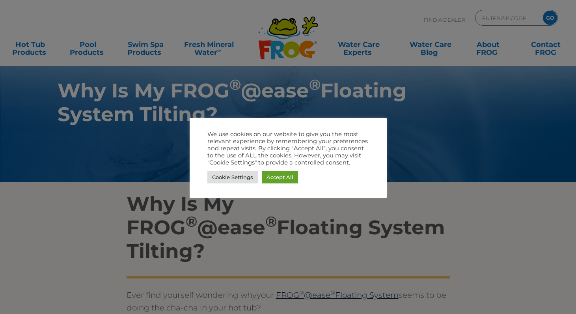
click at [143, 229] on div at bounding box center [288, 157] width 576 height 314
click at [214, 180] on link "Cookie Settings" at bounding box center [232, 177] width 50 height 12
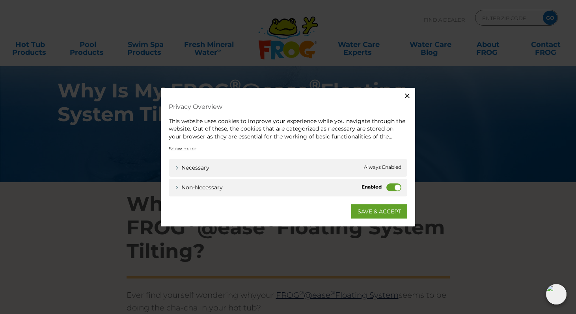
click at [409, 95] on icon "button" at bounding box center [407, 95] width 8 height 8
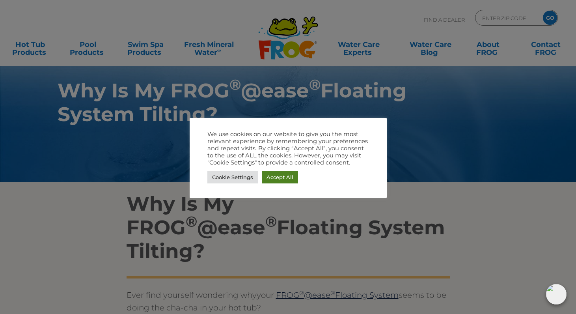
click at [277, 179] on link "Accept All" at bounding box center [280, 177] width 36 height 12
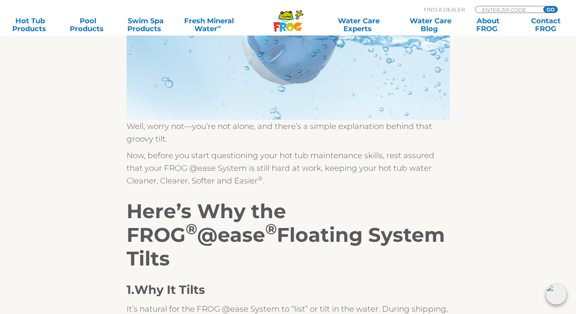
scroll to position [357, 0]
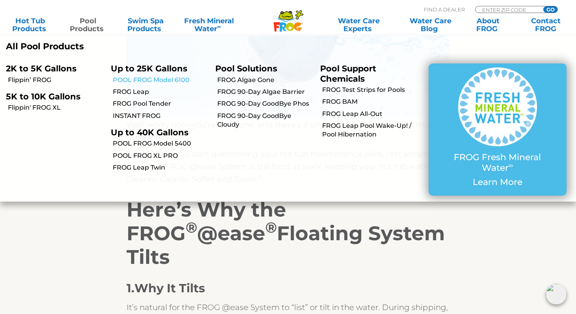
click at [136, 79] on link "POOL FROG Model 6100" at bounding box center [161, 80] width 97 height 9
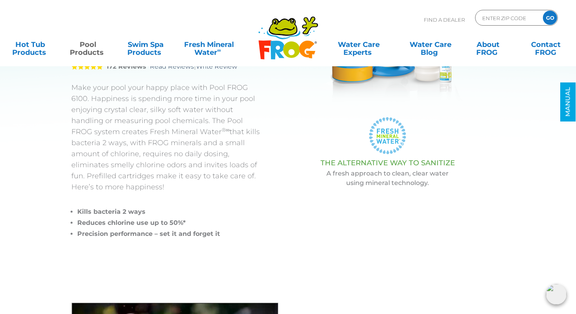
scroll to position [34, 0]
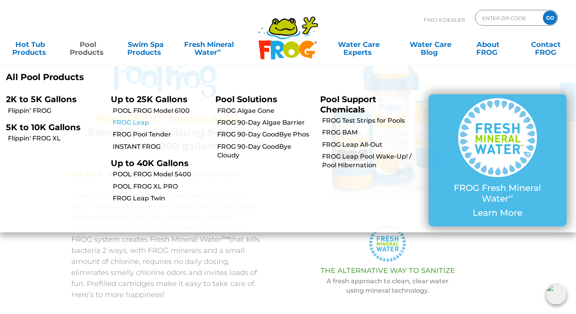
click at [136, 122] on link "FROG Leap" at bounding box center [161, 122] width 97 height 9
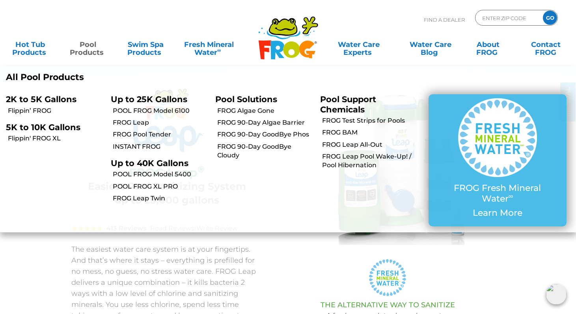
click at [88, 46] on link "Pool Products" at bounding box center [87, 45] width 45 height 16
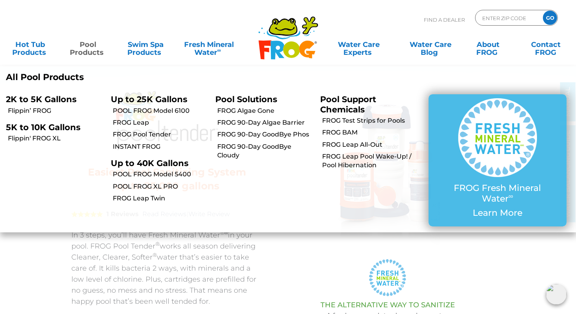
click at [89, 50] on link "Pool Products" at bounding box center [87, 45] width 45 height 16
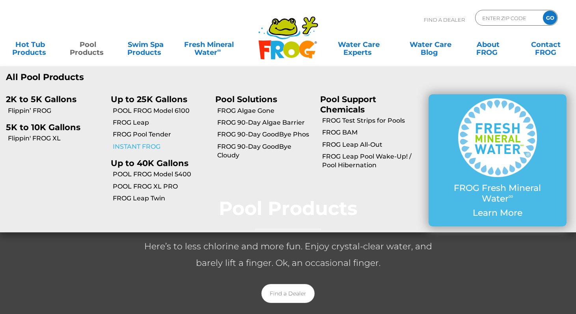
click at [145, 147] on link "INSTANT FROG" at bounding box center [161, 146] width 97 height 9
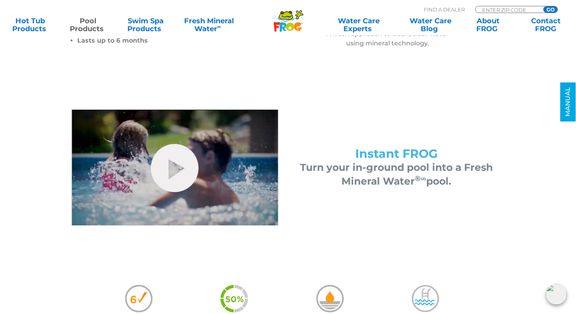
scroll to position [282, 0]
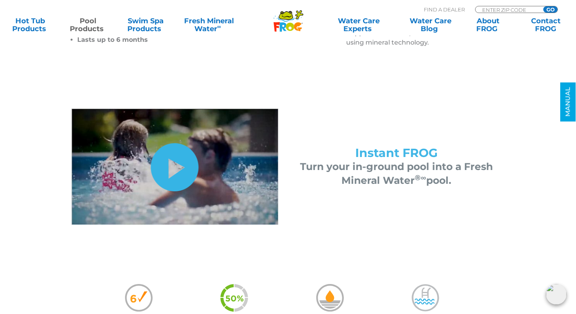
click at [186, 182] on link "hide-me" at bounding box center [175, 167] width 48 height 48
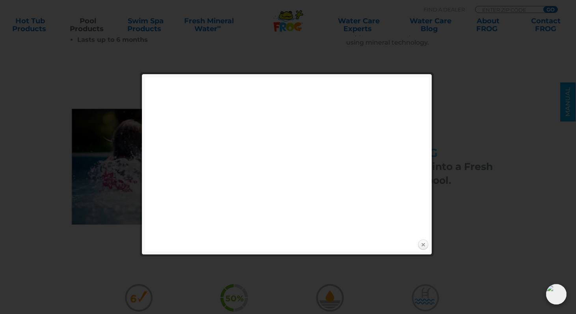
click at [425, 244] on link "Close" at bounding box center [423, 245] width 12 height 12
